Goal: Browse casually

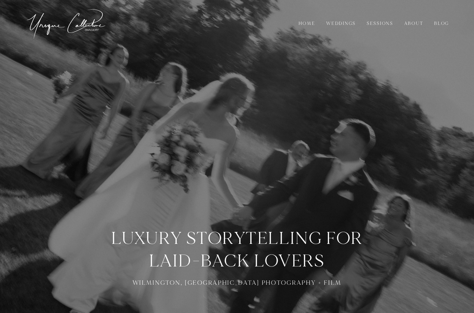
click at [192, 0] on nav "Home Weddings Sessions About Blog Menu" at bounding box center [237, 23] width 434 height 47
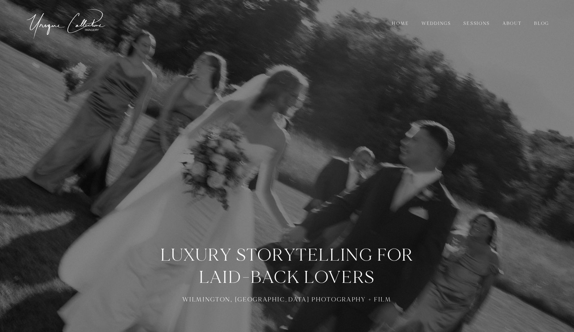
click at [354, 0] on nav "Home Weddings Sessions About Blog Menu" at bounding box center [287, 23] width 534 height 47
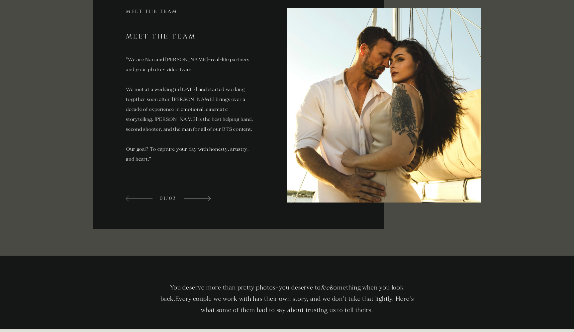
scroll to position [1409, 0]
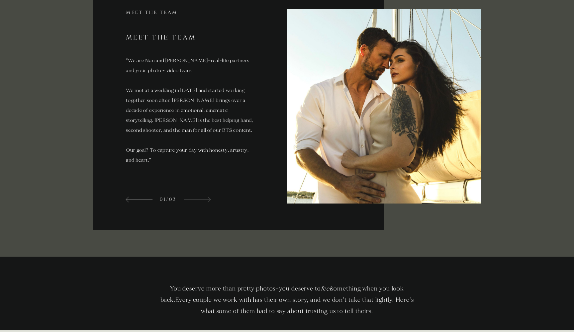
click at [196, 195] on div "meet the team Meet The Team “We are Nan and Cam—real-life partners and your pho…" at bounding box center [190, 106] width 194 height 194
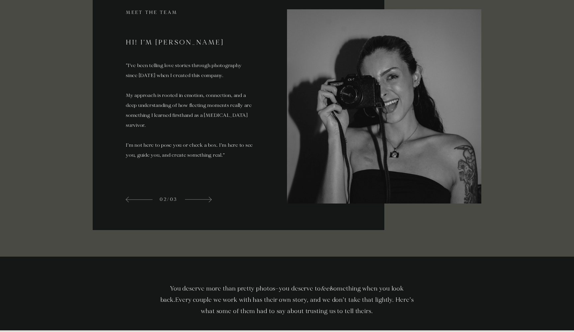
click at [196, 196] on span at bounding box center [197, 200] width 27 height 8
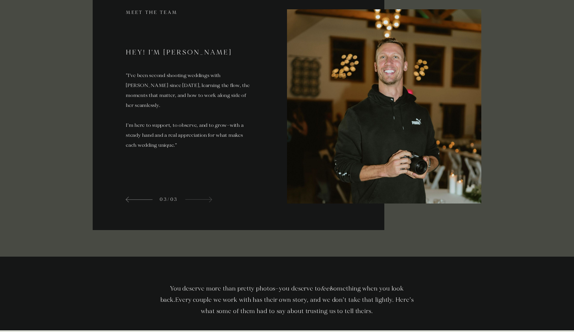
click at [196, 196] on span at bounding box center [198, 200] width 27 height 8
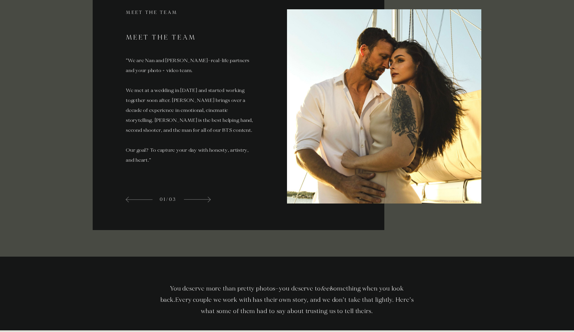
click at [196, 196] on span at bounding box center [196, 200] width 27 height 8
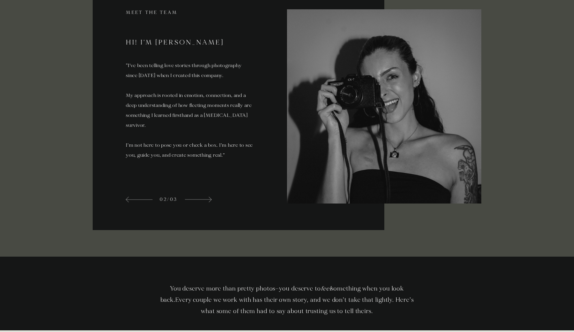
click at [196, 196] on span at bounding box center [197, 200] width 27 height 8
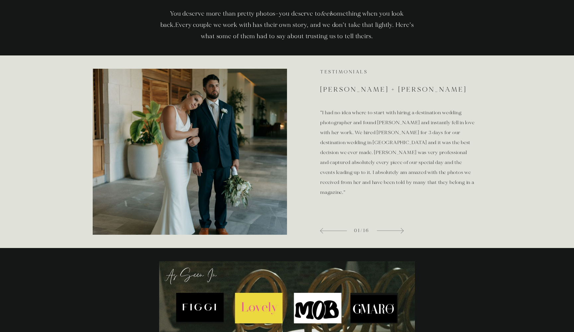
scroll to position [1693, 0]
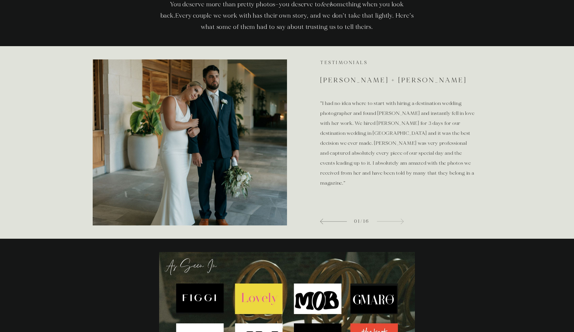
click at [387, 220] on span at bounding box center [389, 222] width 27 height 8
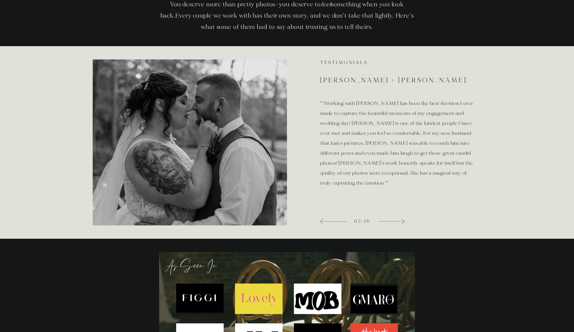
click at [387, 220] on span at bounding box center [390, 222] width 27 height 8
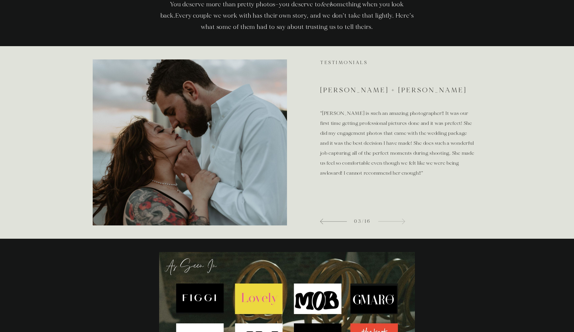
click at [393, 219] on span at bounding box center [391, 222] width 27 height 8
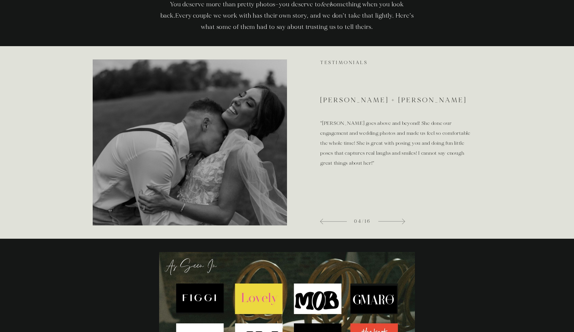
click at [393, 219] on span at bounding box center [391, 222] width 27 height 8
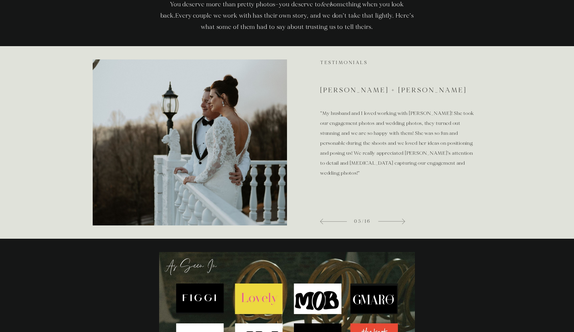
click at [393, 219] on span at bounding box center [391, 222] width 27 height 8
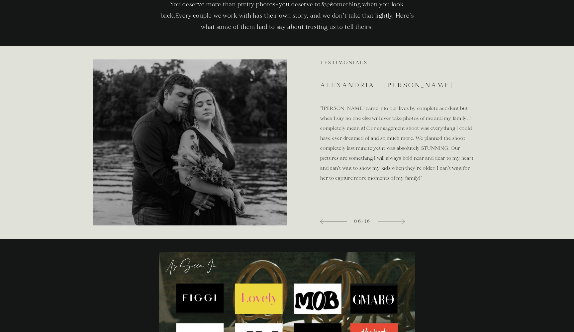
click at [393, 219] on span at bounding box center [391, 222] width 27 height 8
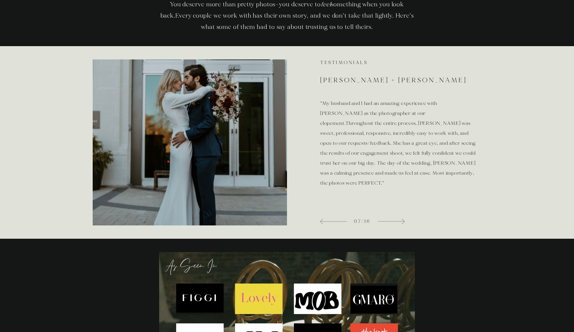
click at [393, 219] on span at bounding box center [390, 222] width 27 height 8
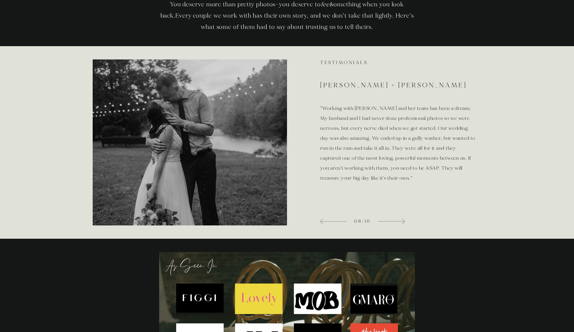
click at [393, 219] on span at bounding box center [391, 222] width 27 height 8
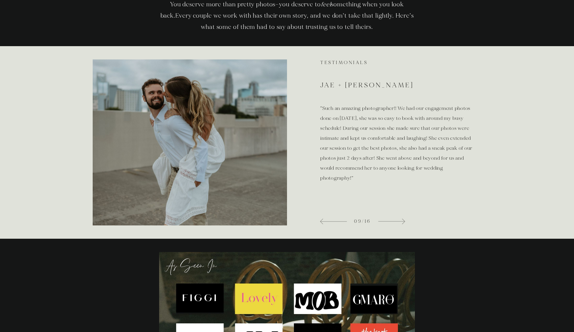
click at [393, 219] on span at bounding box center [391, 222] width 27 height 8
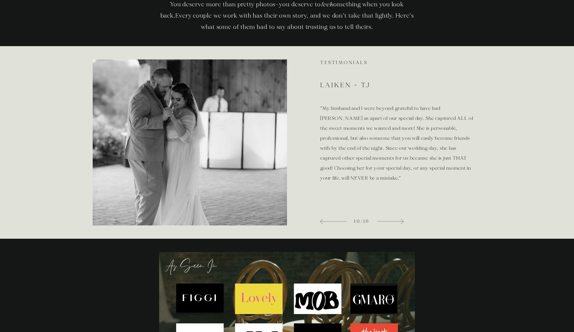
click at [393, 219] on span at bounding box center [389, 222] width 27 height 8
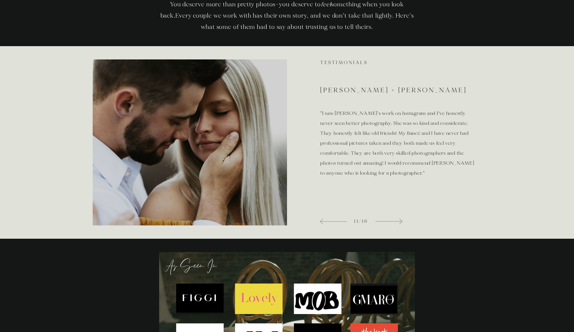
click at [393, 219] on span at bounding box center [388, 222] width 27 height 8
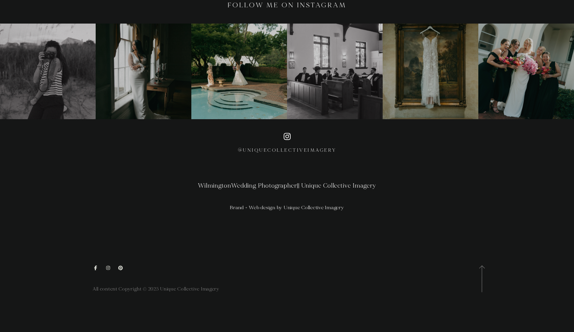
scroll to position [2102, 0]
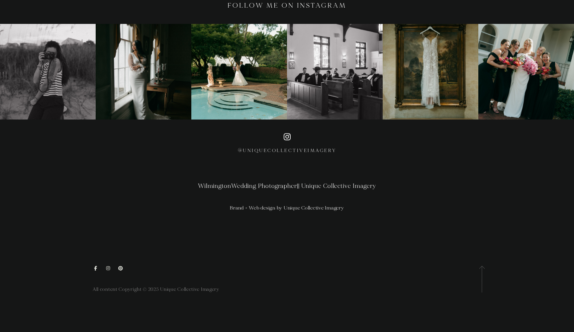
drag, startPoint x: 487, startPoint y: 279, endPoint x: 482, endPoint y: 279, distance: 4.7
click at [474, 279] on div "All content Copyright © 2025 Unique Collective Imagery" at bounding box center [287, 280] width 574 height 106
click at [474, 272] on icon at bounding box center [482, 269] width 6 height 6
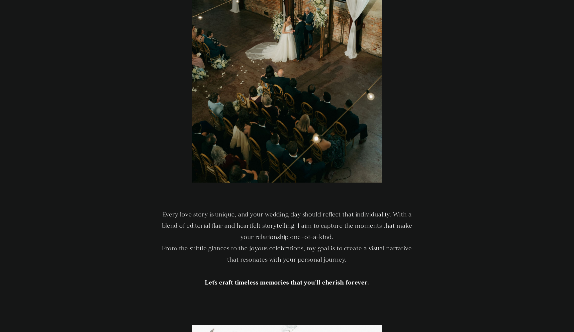
scroll to position [0, 0]
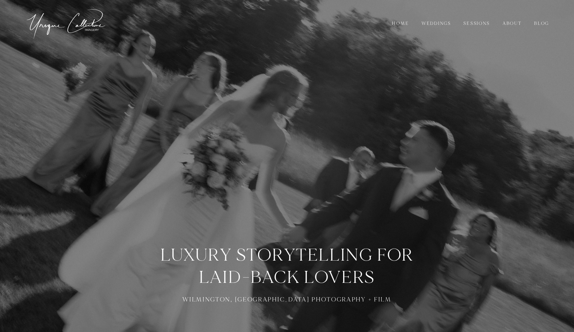
click at [439, 20] on link "Weddings" at bounding box center [436, 23] width 39 height 7
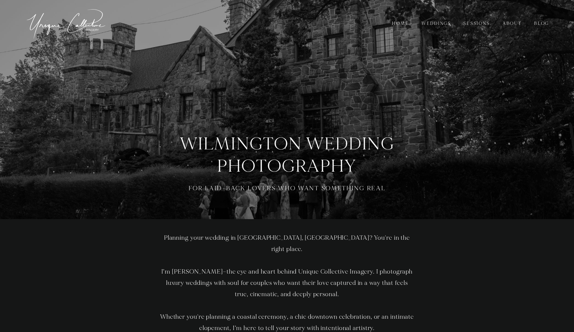
click at [475, 22] on link "Sessions" at bounding box center [477, 23] width 36 height 7
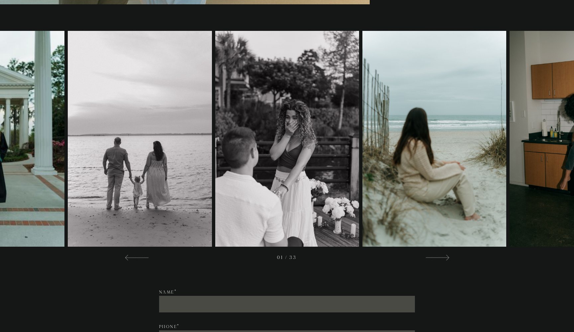
scroll to position [974, 0]
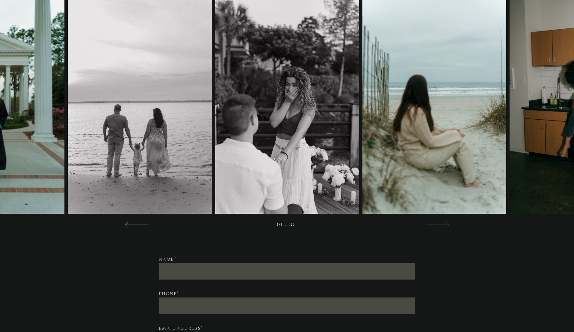
click at [436, 221] on div at bounding box center [437, 225] width 24 height 8
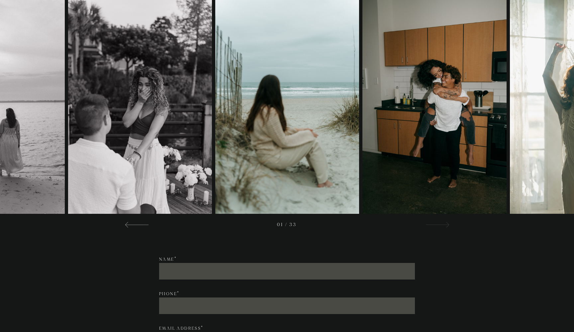
click at [436, 221] on div at bounding box center [437, 225] width 24 height 8
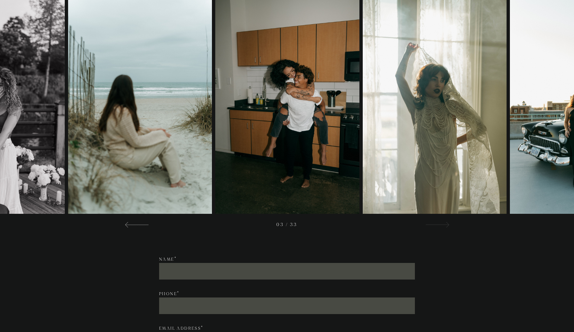
click at [436, 221] on div at bounding box center [437, 225] width 24 height 8
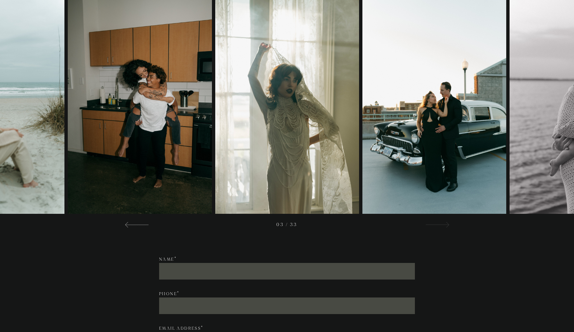
click at [437, 222] on div at bounding box center [437, 225] width 24 height 8
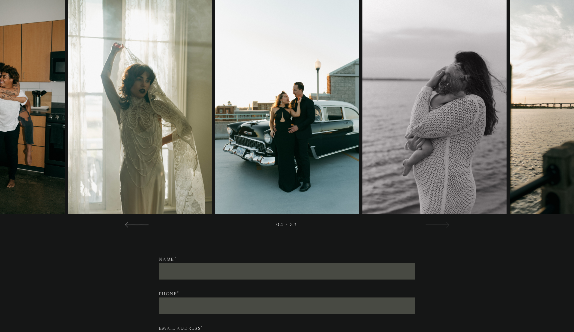
click at [437, 222] on div at bounding box center [437, 225] width 24 height 8
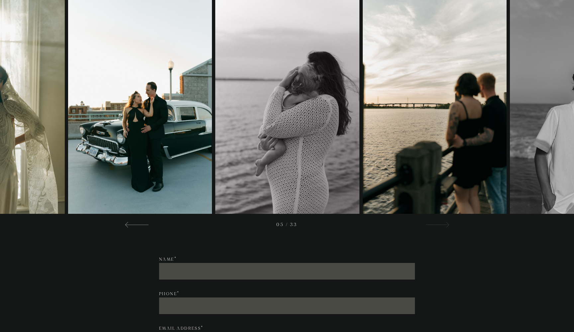
click at [436, 222] on div at bounding box center [437, 225] width 24 height 8
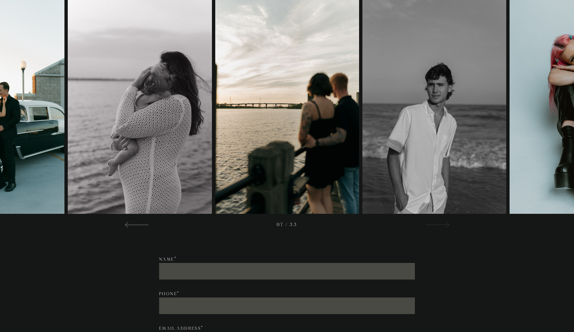
drag, startPoint x: 436, startPoint y: 220, endPoint x: 439, endPoint y: 221, distance: 3.4
click at [437, 219] on div "07 / 33" at bounding box center [287, 221] width 334 height 15
click at [437, 227] on div at bounding box center [437, 225] width 24 height 8
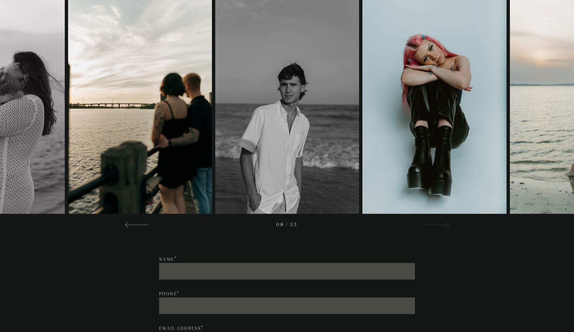
click at [437, 227] on div at bounding box center [437, 225] width 24 height 8
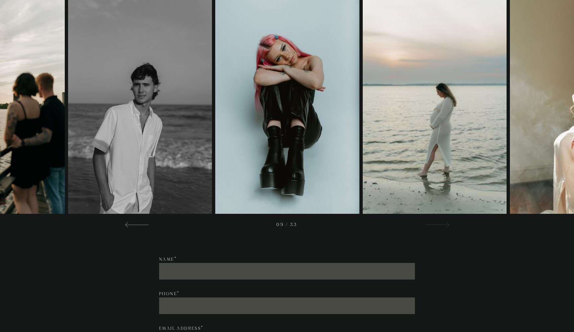
click at [437, 227] on div at bounding box center [437, 225] width 24 height 8
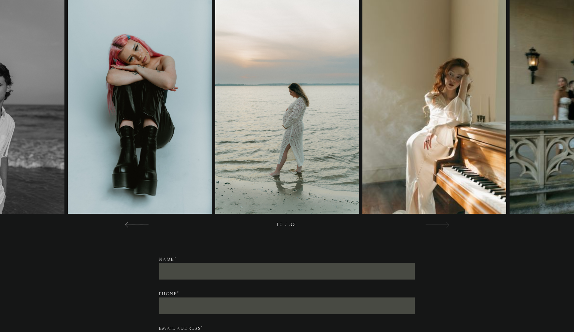
click at [437, 227] on div at bounding box center [437, 225] width 24 height 8
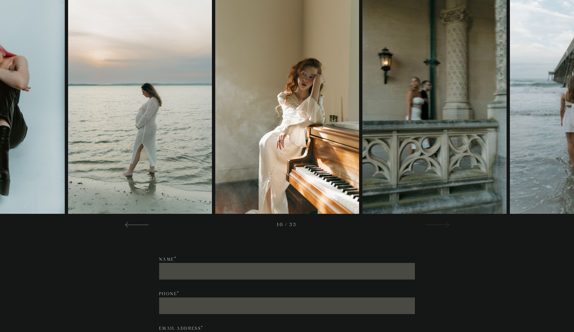
click at [437, 227] on div at bounding box center [437, 225] width 24 height 8
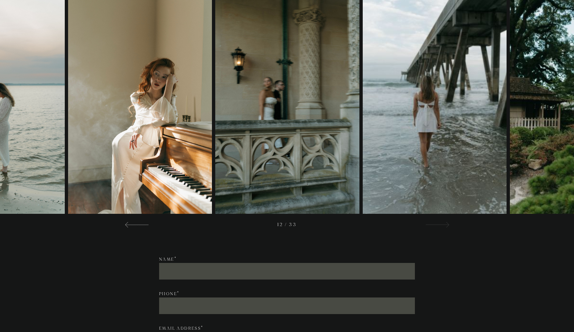
click at [437, 227] on div at bounding box center [437, 225] width 24 height 8
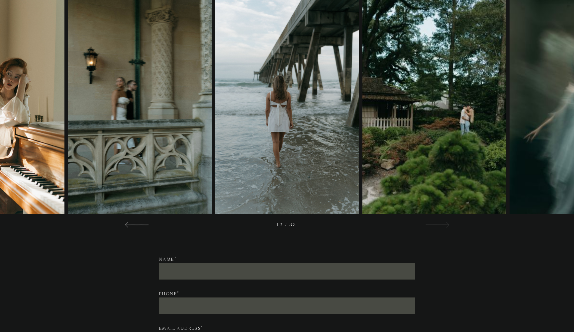
click at [437, 227] on div at bounding box center [437, 225] width 24 height 8
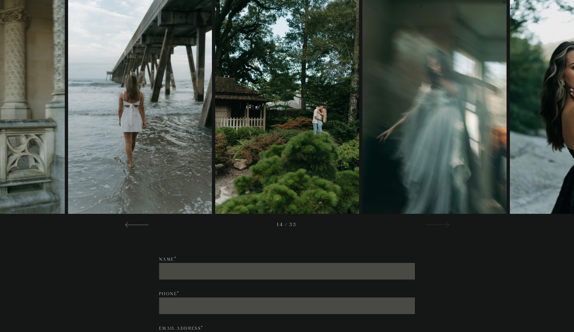
click at [437, 227] on div at bounding box center [437, 225] width 24 height 8
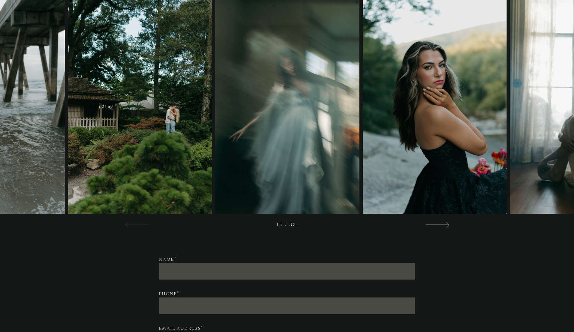
click at [142, 221] on div at bounding box center [137, 225] width 24 height 8
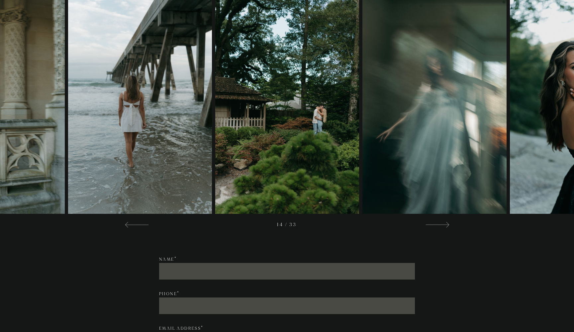
click at [432, 232] on div "/" at bounding box center [287, 113] width 574 height 257
click at [435, 225] on div at bounding box center [437, 225] width 24 height 8
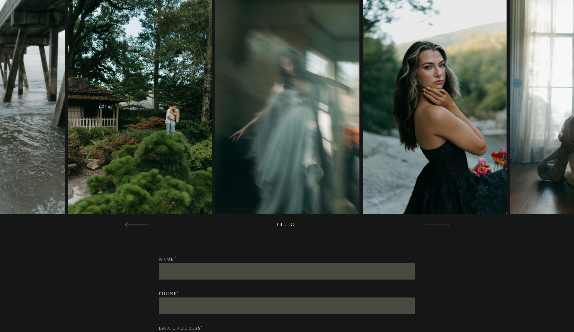
click at [435, 225] on div at bounding box center [437, 225] width 24 height 8
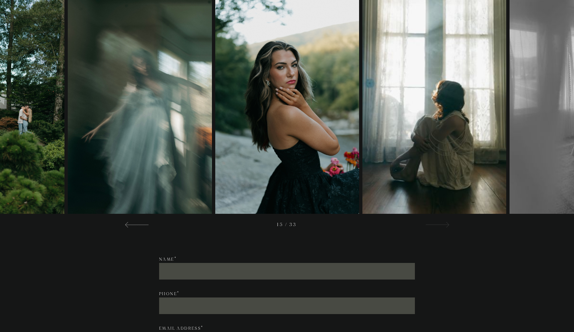
click at [434, 224] on div at bounding box center [437, 225] width 24 height 8
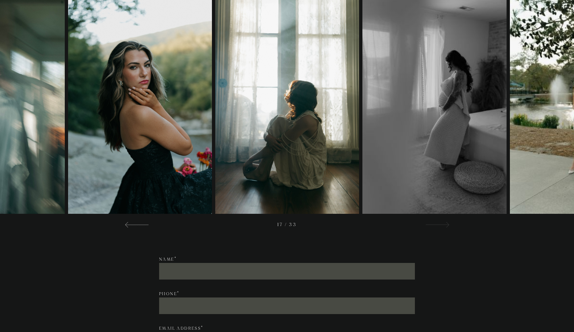
click at [434, 224] on div at bounding box center [437, 225] width 24 height 8
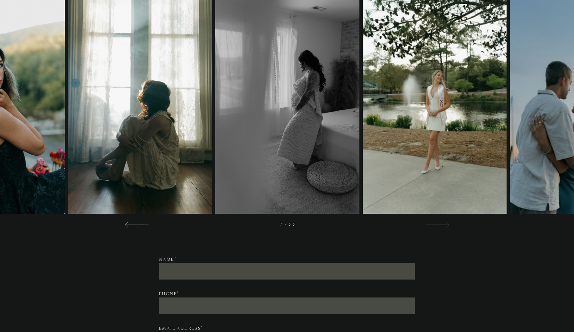
click at [434, 224] on div at bounding box center [437, 225] width 24 height 8
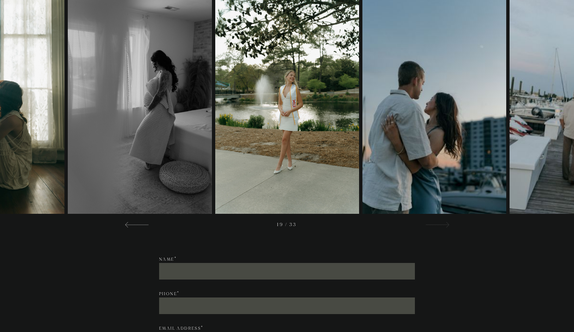
click at [434, 224] on div at bounding box center [437, 225] width 24 height 8
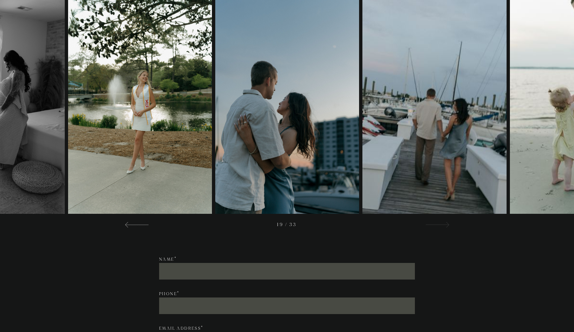
click at [434, 224] on div at bounding box center [437, 225] width 24 height 8
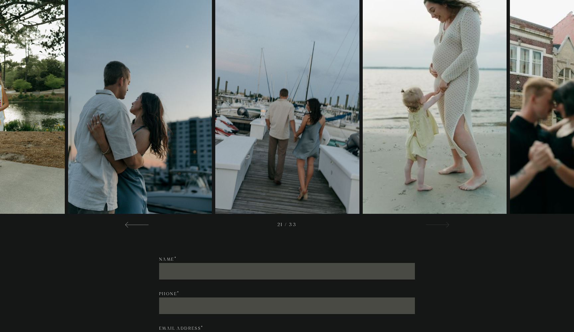
click at [434, 224] on div at bounding box center [437, 225] width 24 height 8
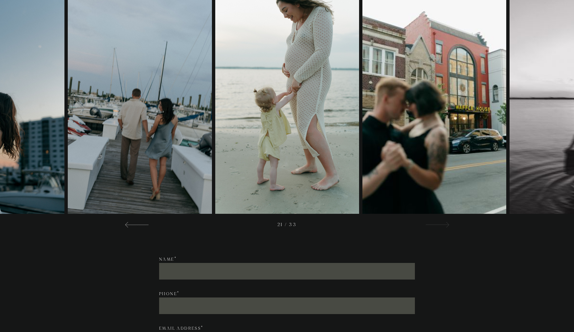
click at [434, 224] on div at bounding box center [437, 225] width 24 height 8
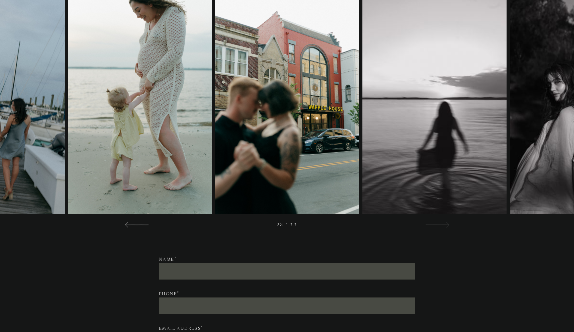
click at [434, 224] on div at bounding box center [437, 225] width 24 height 8
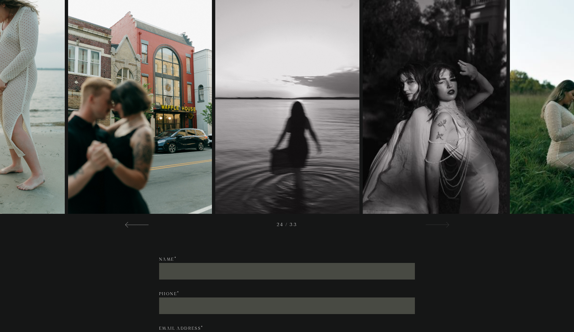
click at [434, 224] on div at bounding box center [437, 225] width 24 height 8
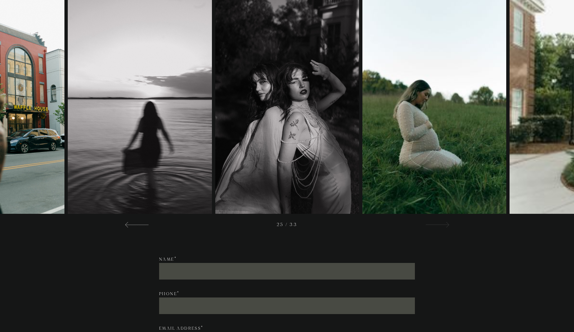
click at [434, 224] on div at bounding box center [437, 225] width 24 height 8
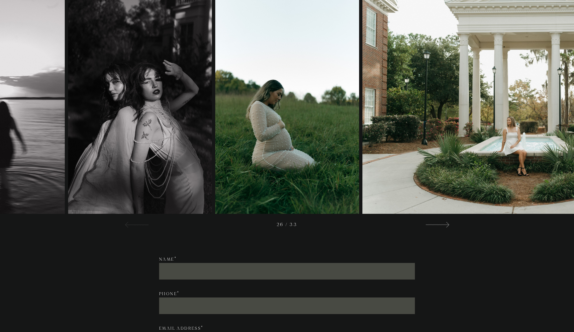
click at [148, 227] on div at bounding box center [137, 225] width 24 height 8
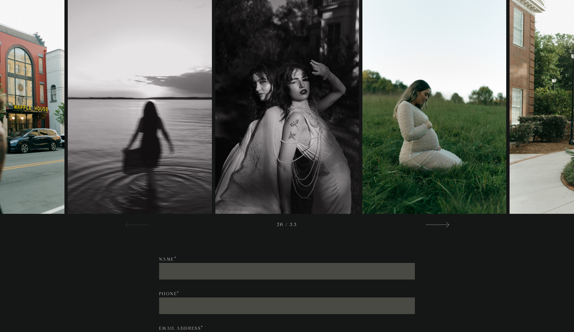
click at [148, 227] on div at bounding box center [137, 225] width 24 height 8
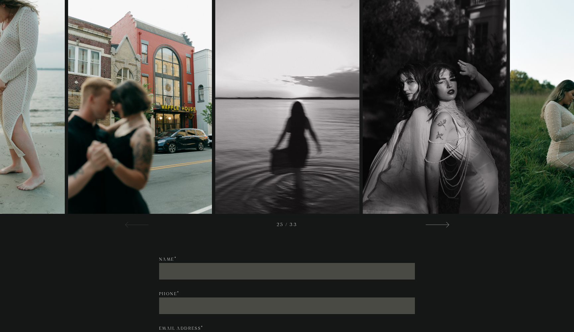
click at [148, 227] on div at bounding box center [137, 225] width 24 height 8
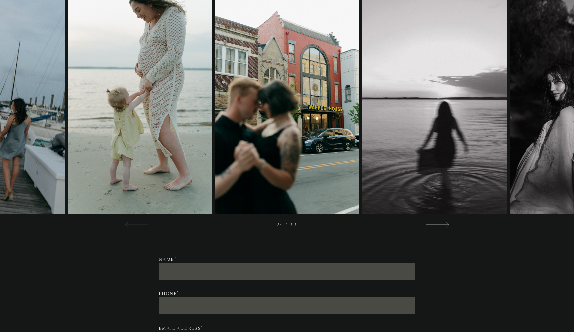
click at [148, 227] on div at bounding box center [137, 225] width 24 height 8
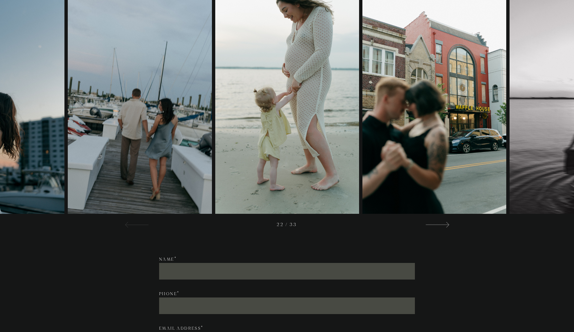
click at [148, 227] on div at bounding box center [137, 225] width 24 height 8
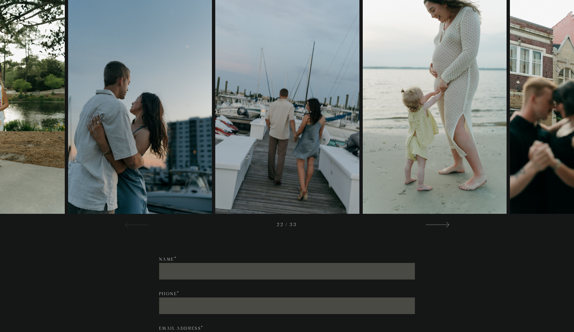
click at [148, 227] on div at bounding box center [137, 225] width 24 height 8
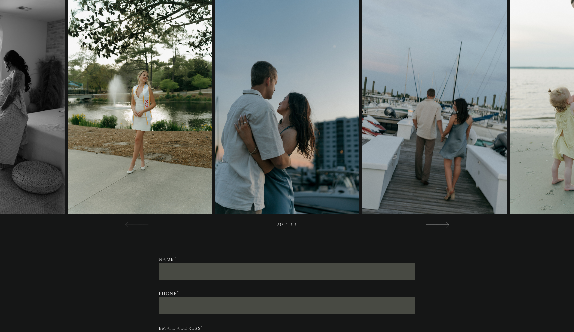
click at [139, 222] on div at bounding box center [137, 225] width 24 height 8
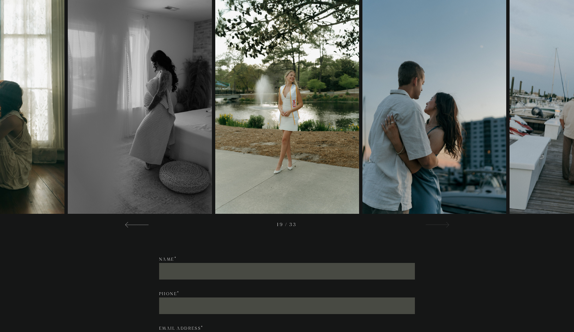
click at [431, 224] on div at bounding box center [437, 225] width 24 height 8
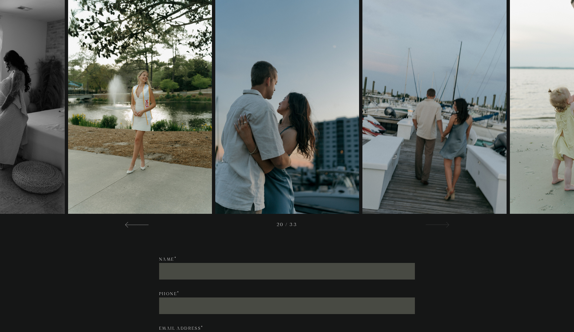
click at [431, 224] on div at bounding box center [437, 225] width 24 height 8
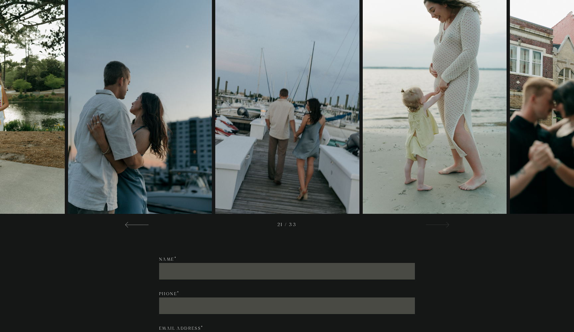
click at [431, 224] on div at bounding box center [437, 225] width 24 height 8
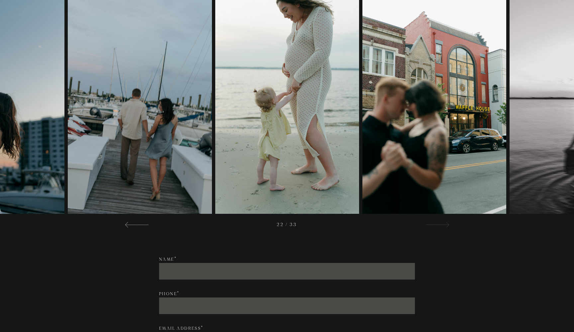
click at [431, 225] on div at bounding box center [437, 225] width 24 height 8
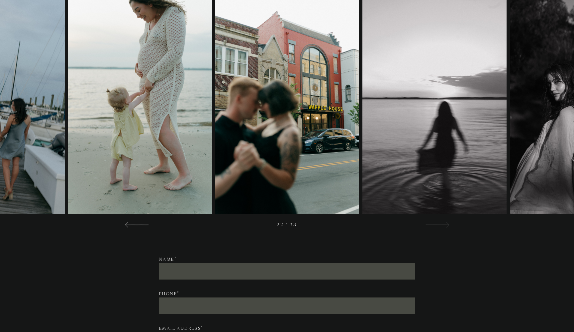
click at [431, 225] on div at bounding box center [437, 225] width 24 height 8
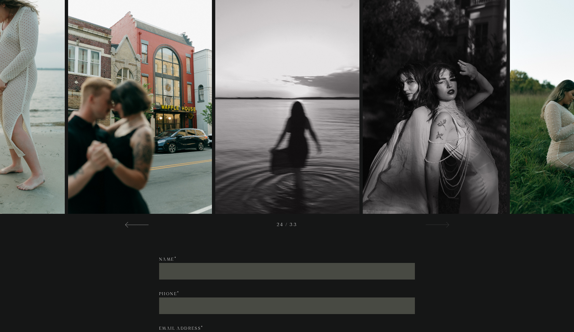
click at [431, 225] on div at bounding box center [437, 225] width 24 height 8
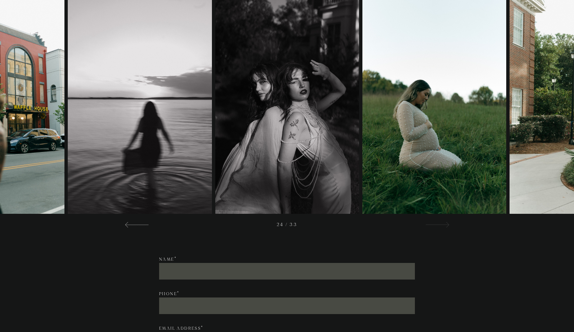
click at [431, 225] on div at bounding box center [437, 225] width 24 height 8
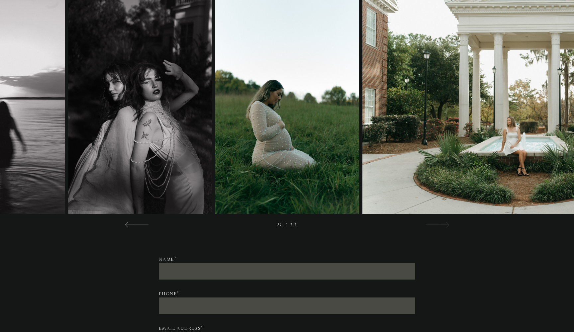
click at [431, 225] on div at bounding box center [437, 225] width 24 height 8
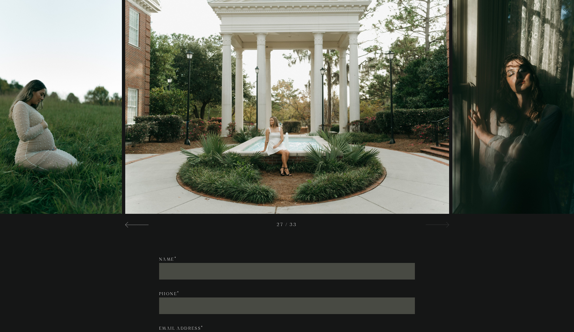
click at [431, 225] on div at bounding box center [437, 225] width 24 height 8
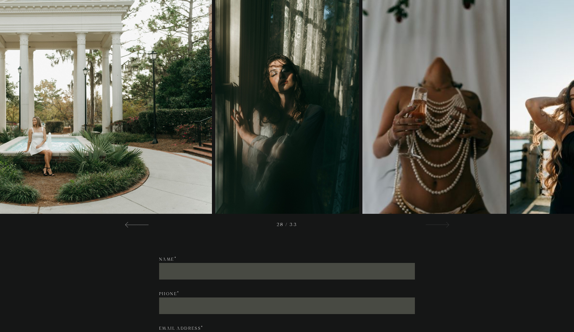
click at [431, 225] on div at bounding box center [437, 225] width 24 height 8
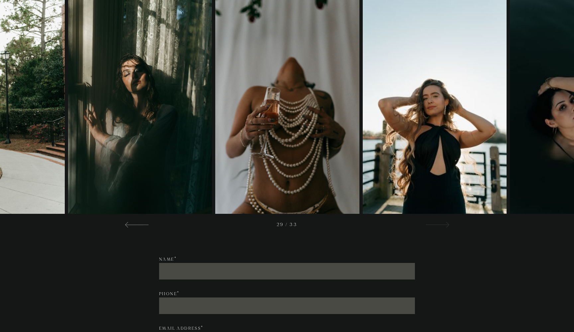
click at [431, 225] on div at bounding box center [437, 225] width 24 height 8
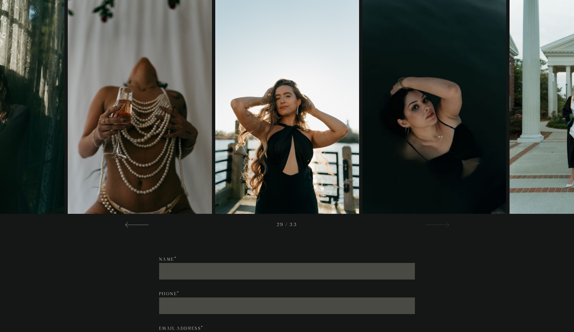
click at [431, 225] on div at bounding box center [437, 225] width 24 height 8
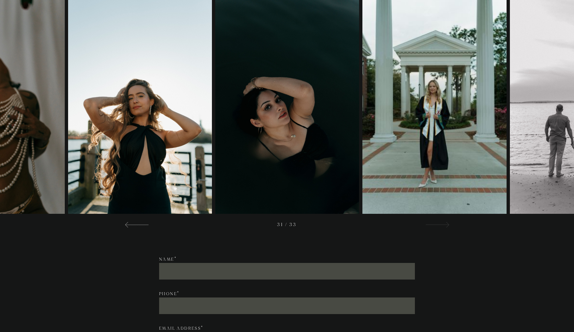
click at [431, 225] on div at bounding box center [437, 225] width 24 height 8
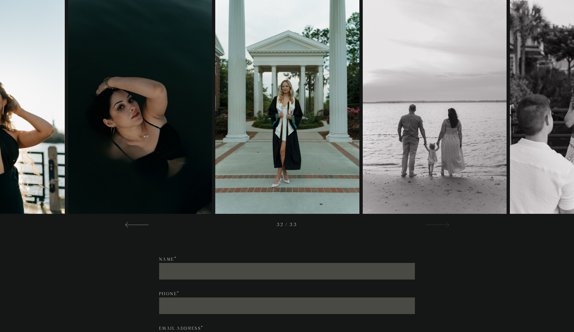
click at [431, 227] on div at bounding box center [437, 225] width 24 height 8
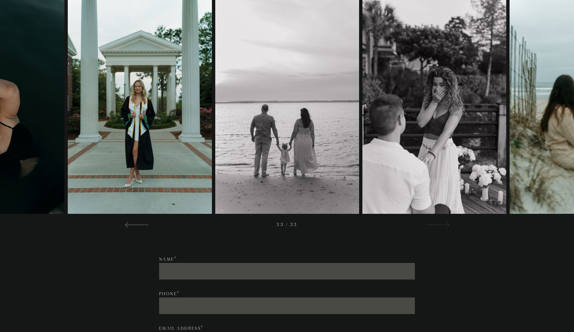
click at [431, 227] on div at bounding box center [437, 225] width 24 height 8
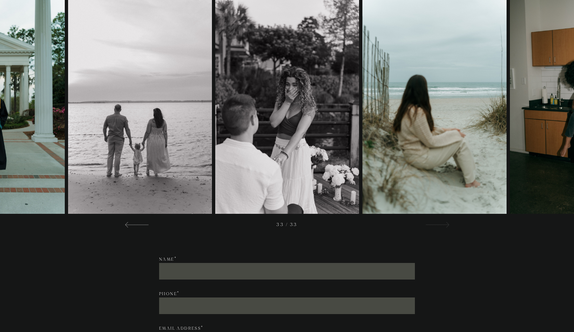
click at [431, 227] on div at bounding box center [437, 225] width 24 height 8
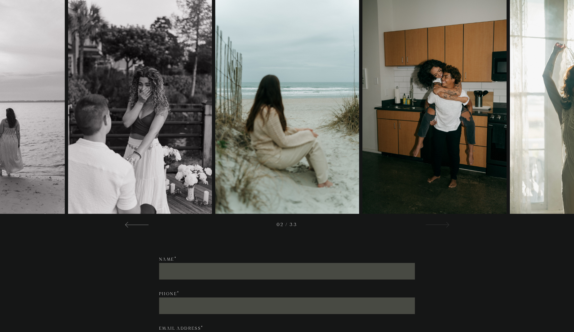
click at [431, 227] on div at bounding box center [437, 225] width 24 height 8
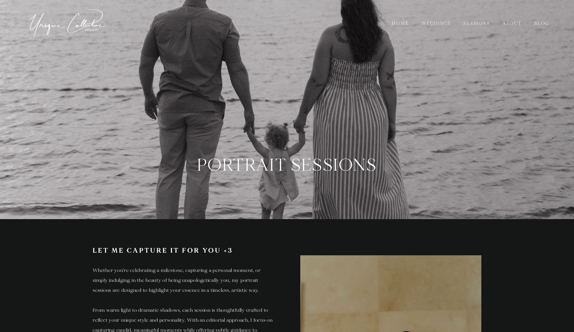
scroll to position [0, 0]
click at [511, 23] on link "About" at bounding box center [512, 23] width 28 height 7
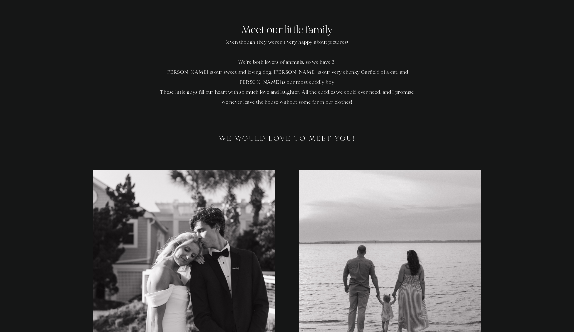
scroll to position [1360, 0]
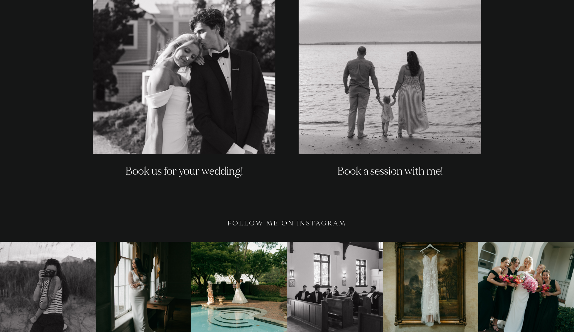
click at [493, 4] on div "Book us for your wedding! Book a session with me!" at bounding box center [287, 81] width 534 height 221
click at [492, 2] on div "Book a session with me!" at bounding box center [390, 81] width 206 height 221
click at [492, 0] on div "Book a session with me!" at bounding box center [390, 81] width 206 height 221
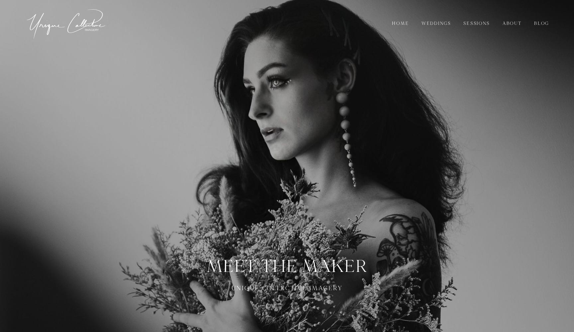
scroll to position [0, 0]
click at [538, 25] on link "Blog" at bounding box center [542, 23] width 24 height 7
